Goal: Information Seeking & Learning: Learn about a topic

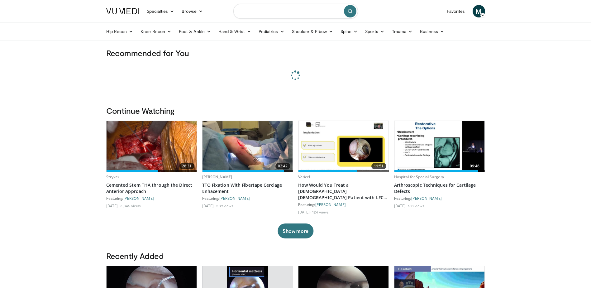
click at [262, 9] on input "Search topics, interventions" at bounding box center [295, 11] width 125 height 15
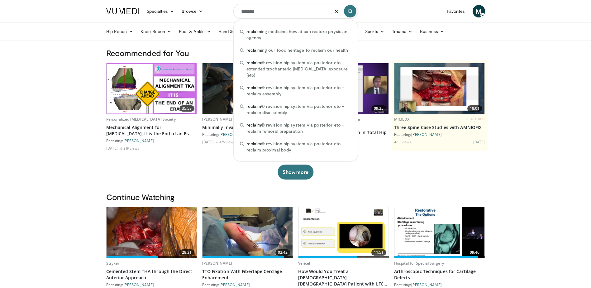
type input "*******"
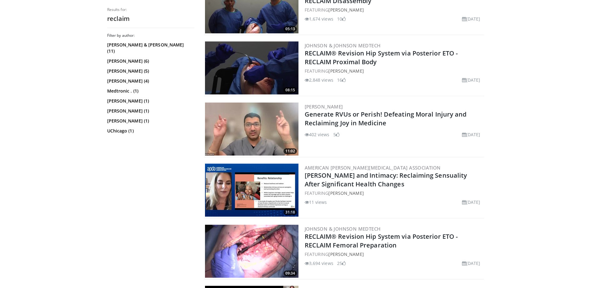
scroll to position [483, 0]
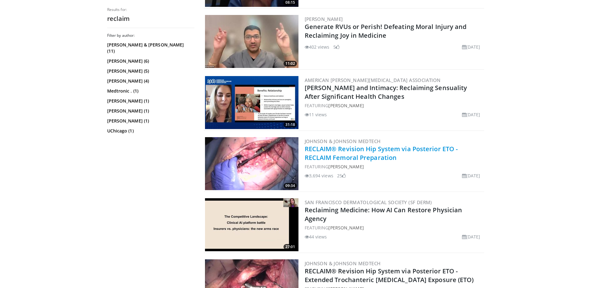
click at [356, 156] on link "RECLAIM® Revision Hip System via Posterior ETO - RECLAIM Femoral Preparation" at bounding box center [381, 153] width 153 height 17
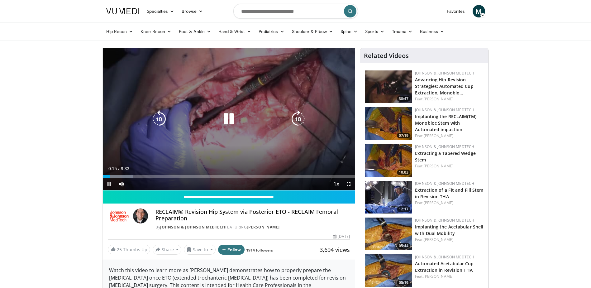
click at [209, 149] on div "10 seconds Tap to unmute" at bounding box center [229, 119] width 252 height 142
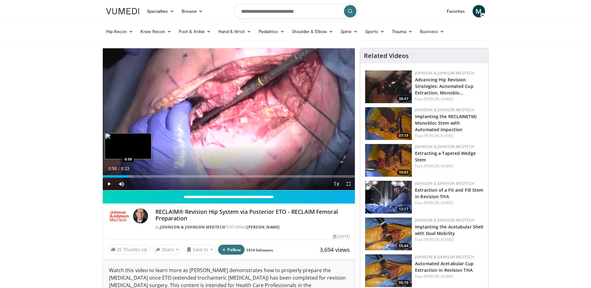
click at [128, 174] on div "Loaded : 12.11% 0:58 0:58" at bounding box center [229, 175] width 252 height 6
click at [110, 184] on span "Video Player" at bounding box center [109, 184] width 12 height 12
click at [109, 182] on span "Video Player" at bounding box center [109, 184] width 12 height 12
click at [316, 19] on form at bounding box center [295, 11] width 125 height 22
click at [317, 14] on input "Search topics, interventions" at bounding box center [295, 11] width 125 height 15
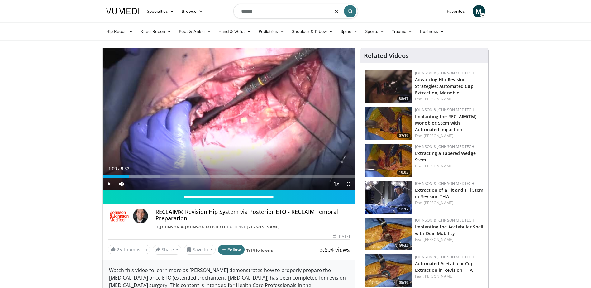
type input "******"
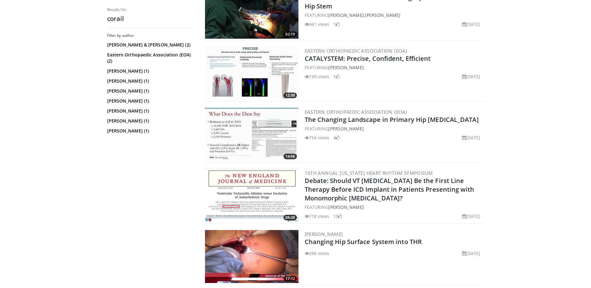
scroll to position [143, 0]
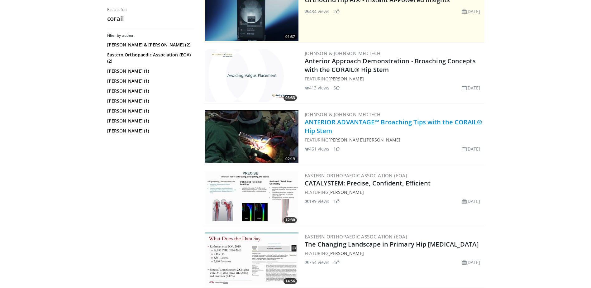
click at [437, 121] on link "ANTERIOR ADVANTAGE™ Broaching Tips with the CORAIL® Hip Stem" at bounding box center [394, 126] width 178 height 17
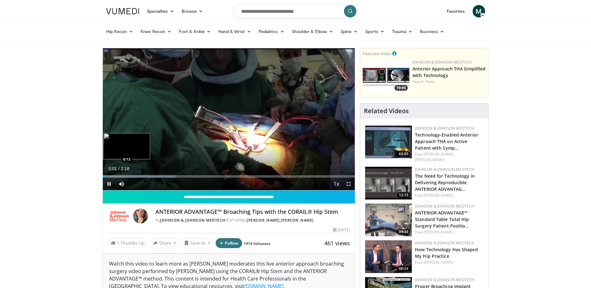
click at [126, 175] on div "Loaded : 28.84% 0:01 0:12" at bounding box center [229, 176] width 252 height 2
click at [142, 175] on div "Progress Bar" at bounding box center [148, 176] width 91 height 2
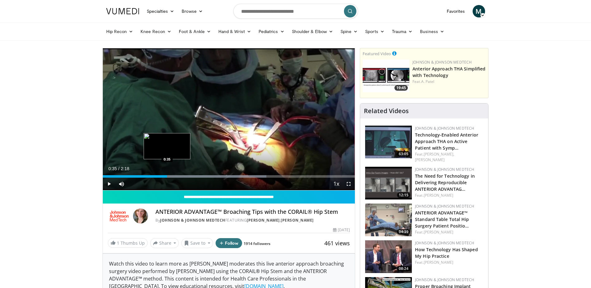
click at [167, 175] on div "Loaded : 64.96% 0:35 0:35" at bounding box center [229, 176] width 252 height 2
click at [183, 173] on div "Loaded : 72.18% 0:44 0:44" at bounding box center [229, 175] width 252 height 6
click at [197, 174] on div "Loaded : 79.40% 0:51 0:51" at bounding box center [229, 175] width 252 height 6
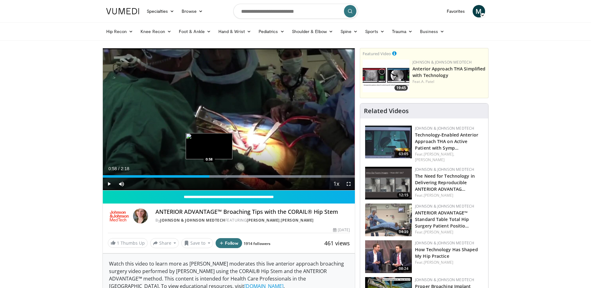
click at [209, 174] on div "Loaded : 86.62% 0:58 0:58" at bounding box center [229, 175] width 252 height 6
click at [229, 175] on div "Loaded : 86.62% 0:59 1:08" at bounding box center [229, 176] width 252 height 2
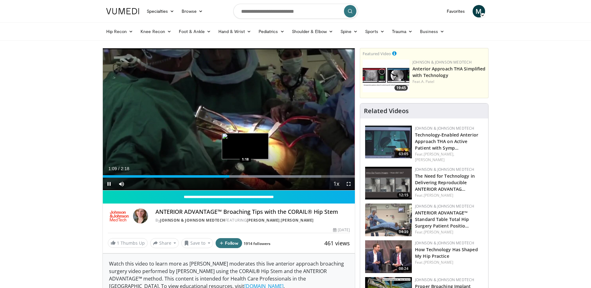
click at [246, 174] on div "Loaded : 86.62% 1:09 1:18" at bounding box center [229, 175] width 252 height 6
click at [260, 172] on div "Loaded : 100.00% 1:19 1:26" at bounding box center [229, 175] width 252 height 6
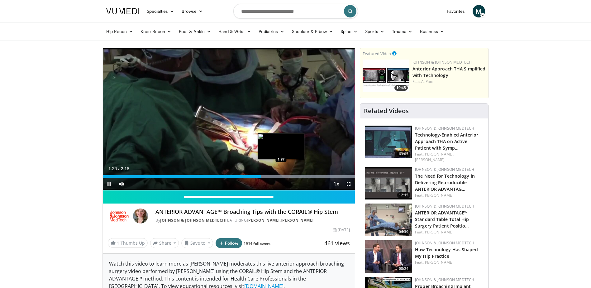
click at [281, 173] on div "Loaded : 100.00% 1:26 1:37" at bounding box center [229, 175] width 252 height 6
click at [296, 175] on div "Progress Bar" at bounding box center [273, 176] width 163 height 2
click at [106, 183] on span "Video Player" at bounding box center [109, 184] width 12 height 12
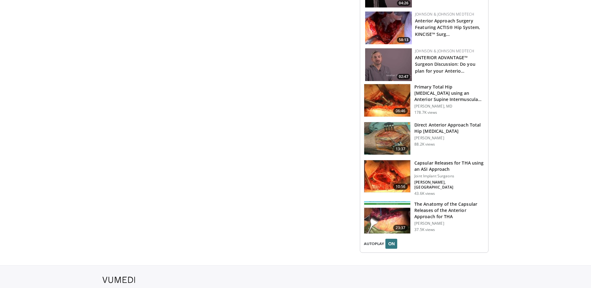
scroll to position [652, 0]
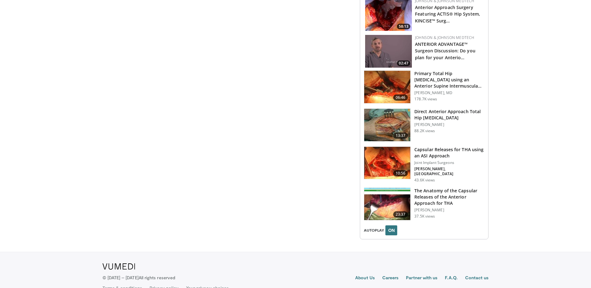
click at [439, 146] on h3 "Capsular Releases for THA using an ASI Approach" at bounding box center [449, 152] width 70 height 12
click at [428, 188] on h3 "The Anatomy of the Capsular Releases of the Anterior Approach for THA" at bounding box center [449, 197] width 70 height 19
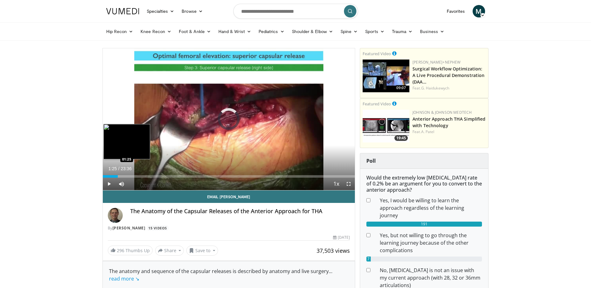
click at [118, 175] on div "Loaded : 2.82% 00:01 01:25" at bounding box center [229, 176] width 252 height 2
click at [112, 176] on div "01:29" at bounding box center [111, 176] width 16 height 2
click at [116, 176] on div "Progress Bar" at bounding box center [118, 176] width 12 height 2
click at [124, 176] on div "Progress Bar" at bounding box center [123, 176] width 17 height 2
click at [131, 175] on div "Progress Bar" at bounding box center [127, 176] width 17 height 2
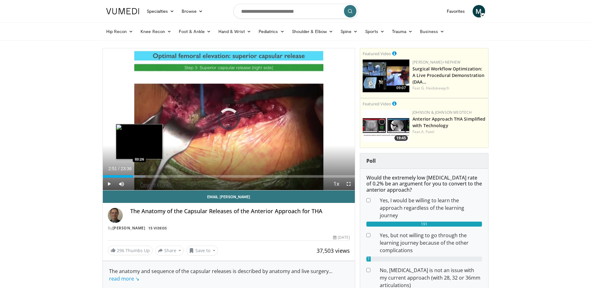
click at [139, 174] on div "Loaded : 16.91% 02:52 03:26" at bounding box center [229, 175] width 252 height 6
click at [144, 176] on div "Progress Bar" at bounding box center [139, 176] width 11 height 2
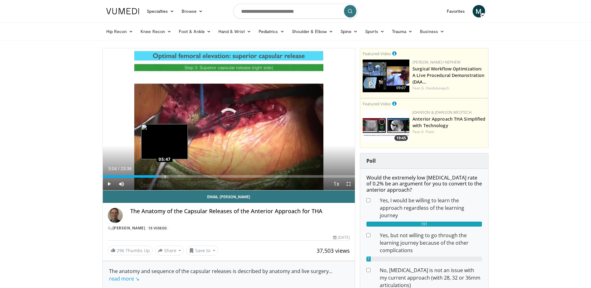
click at [164, 176] on div "Loaded : 26.08% 05:04 05:47" at bounding box center [229, 176] width 252 height 2
click at [160, 176] on div "05:51" at bounding box center [132, 176] width 58 height 2
click at [171, 176] on div "Loaded : 30.31% 06:22 06:22" at bounding box center [229, 176] width 252 height 2
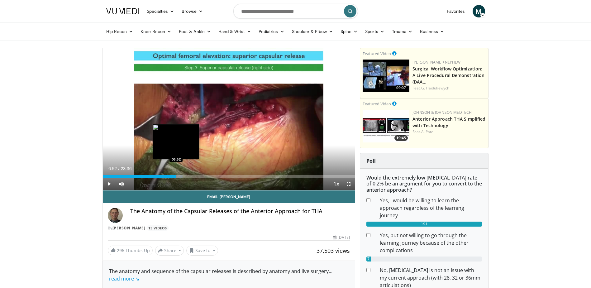
click at [176, 174] on div "Loaded : 31.72% 06:28 06:52" at bounding box center [229, 175] width 252 height 6
click at [181, 175] on div "Progress Bar" at bounding box center [179, 176] width 17 height 2
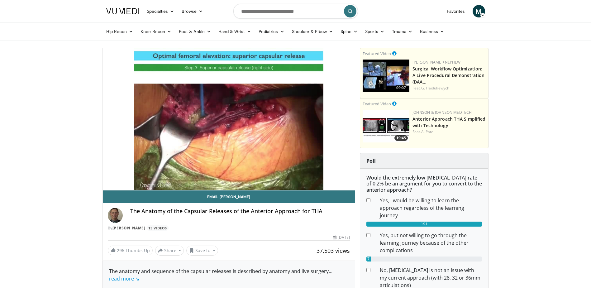
click at [189, 176] on video-js "**********" at bounding box center [229, 119] width 252 height 142
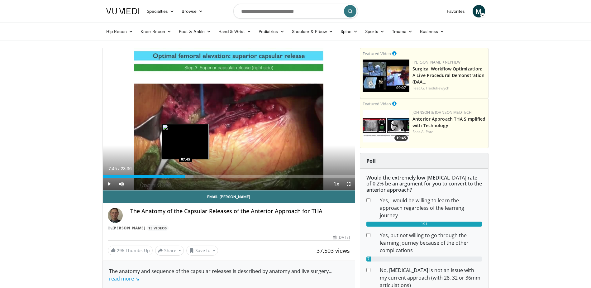
click at [185, 176] on div "Loaded : 35.95% 07:45 07:45" at bounding box center [229, 176] width 252 height 2
click at [194, 176] on div "Progress Bar" at bounding box center [188, 176] width 17 height 2
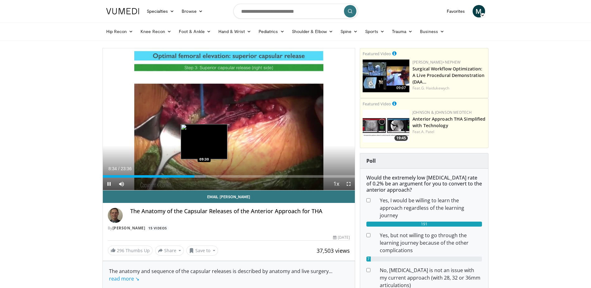
click at [204, 176] on div "Progress Bar" at bounding box center [197, 176] width 17 height 2
click at [216, 175] on div "Loaded : 47.23% 10:27 10:27" at bounding box center [229, 176] width 252 height 2
click at [211, 176] on div "10:42" at bounding box center [157, 176] width 109 height 2
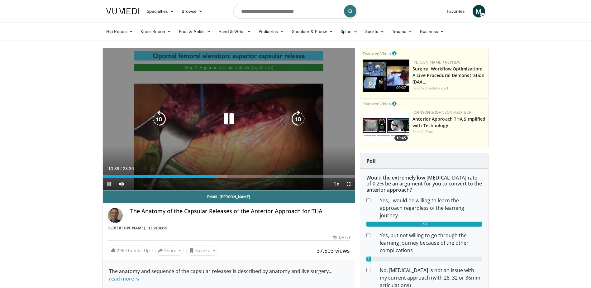
click at [227, 120] on icon "Video Player" at bounding box center [228, 118] width 17 height 17
